Goal: Task Accomplishment & Management: Use online tool/utility

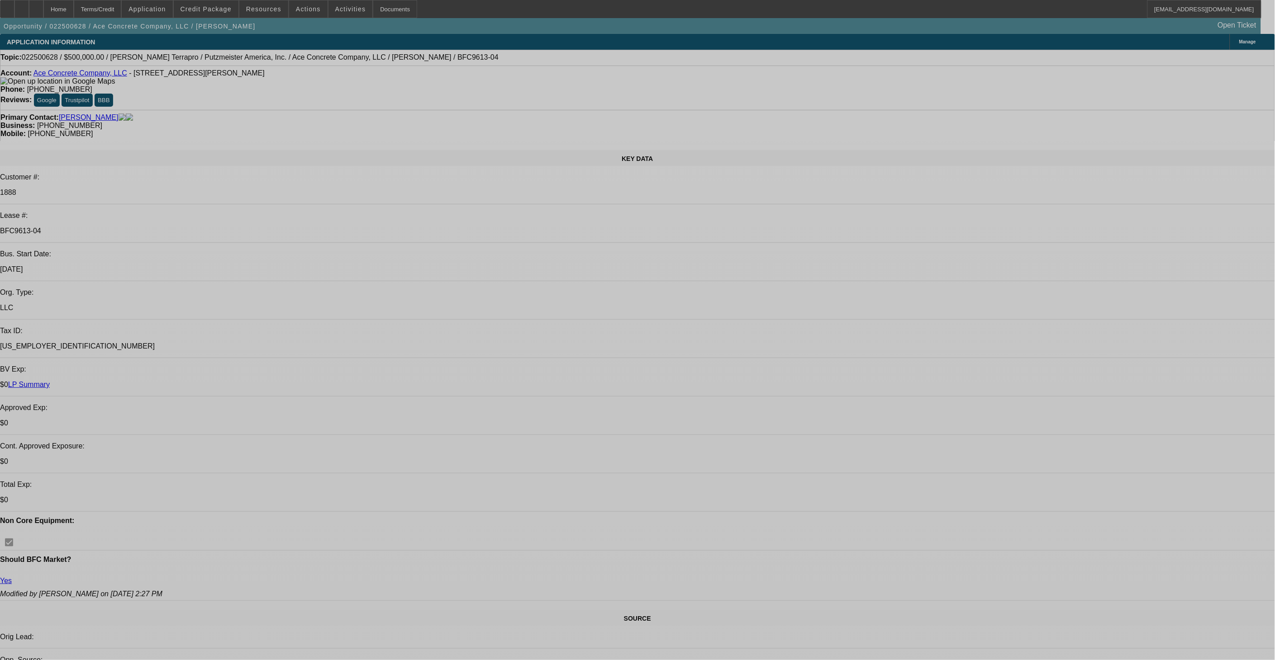
select select "0"
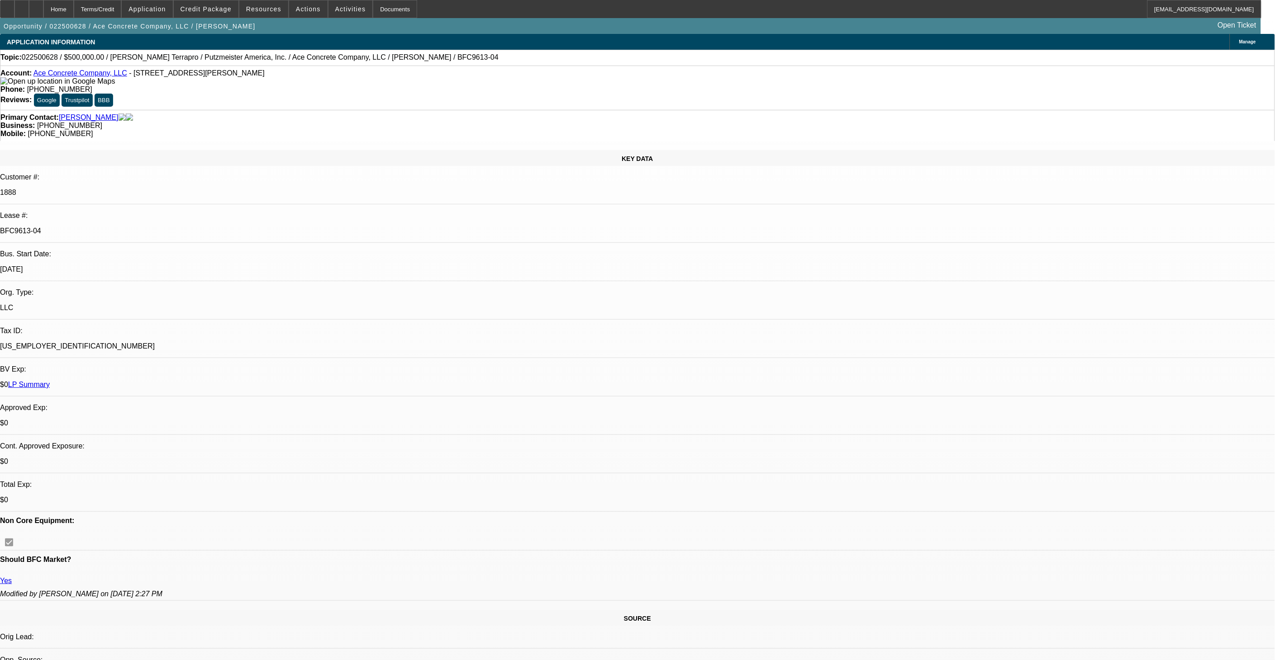
select select "0"
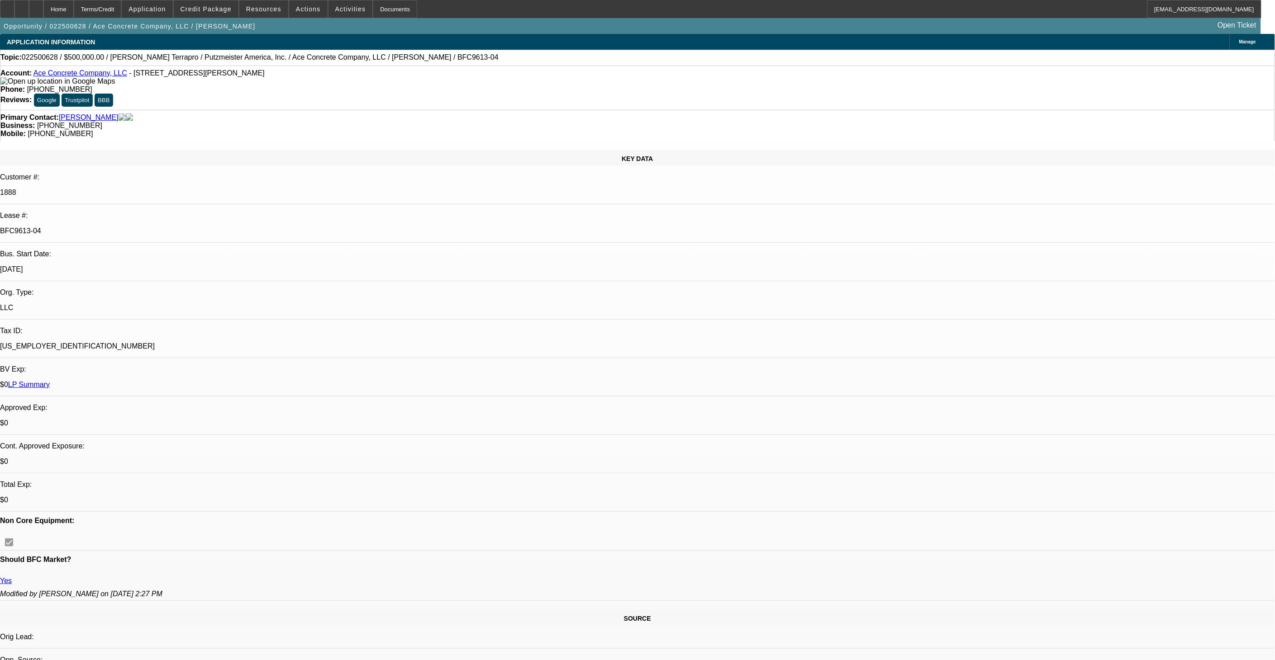
select select "0"
select select "2"
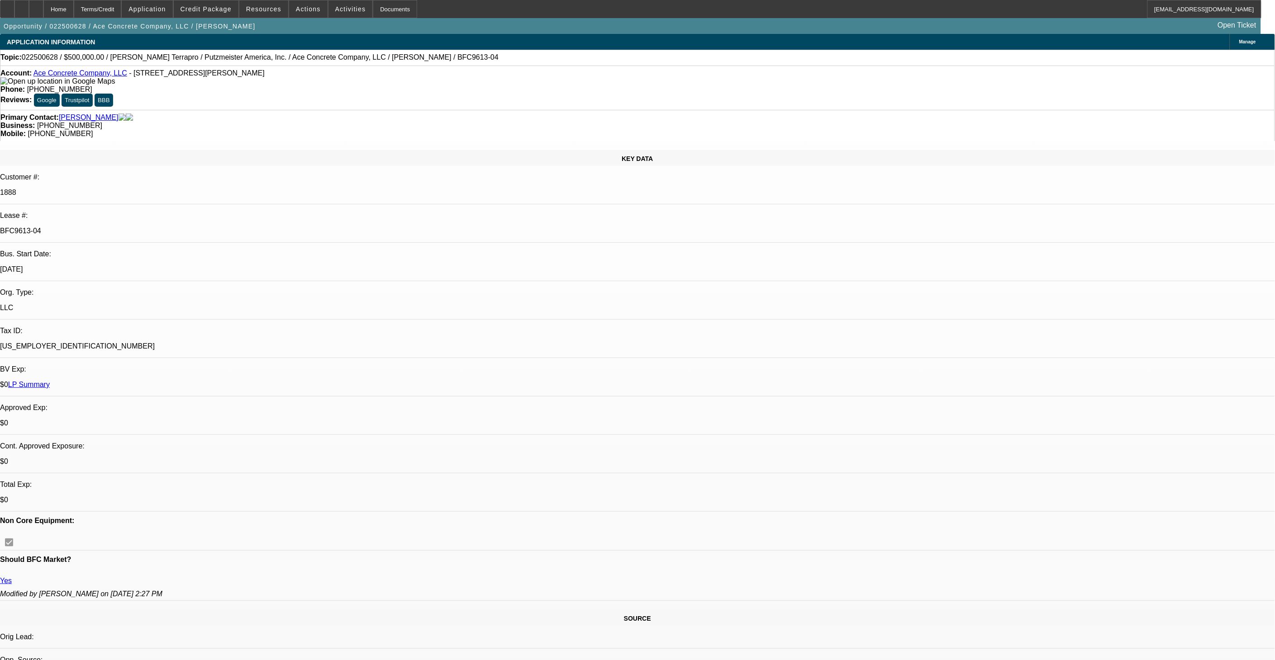
select select "0"
select select "1"
select select "3"
select select "6"
select select "1"
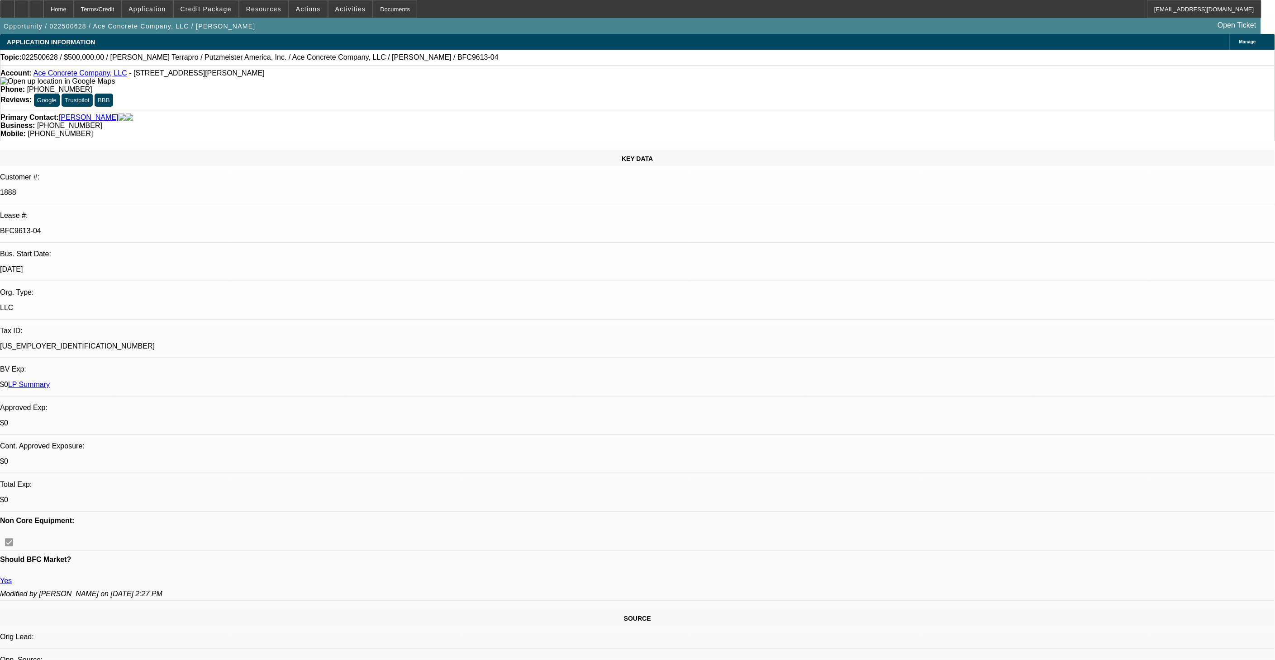
select select "3"
select select "6"
select select "1"
select select "3"
select select "6"
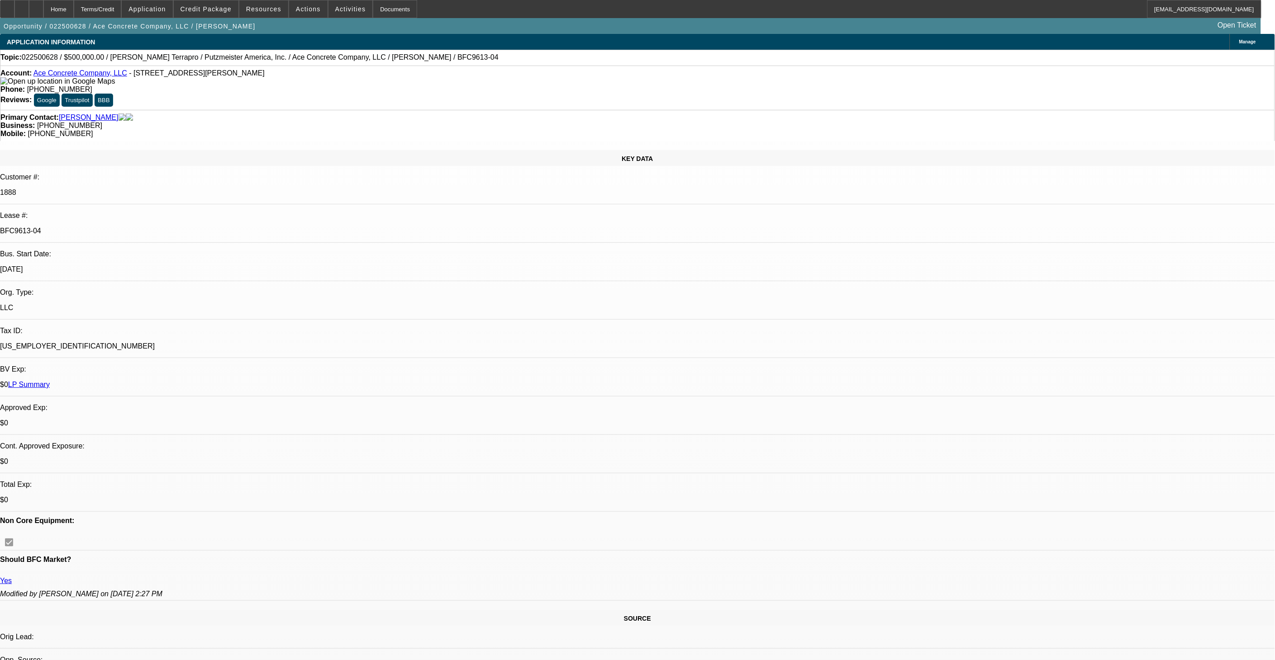
select select "1"
select select "2"
select select "6"
